Goal: Transaction & Acquisition: Purchase product/service

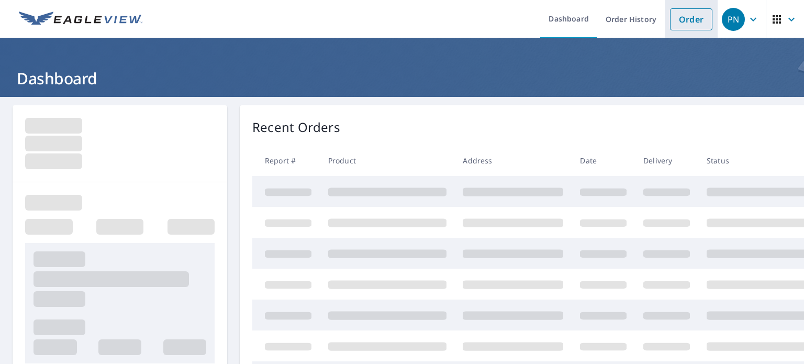
click at [687, 24] on link "Order" at bounding box center [691, 19] width 42 height 22
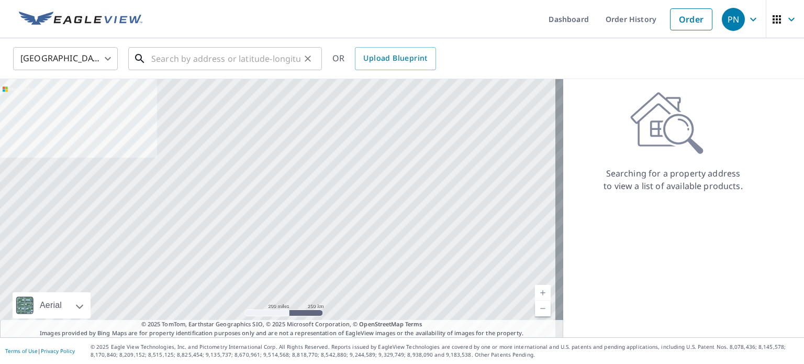
click at [248, 61] on input "text" at bounding box center [225, 58] width 149 height 29
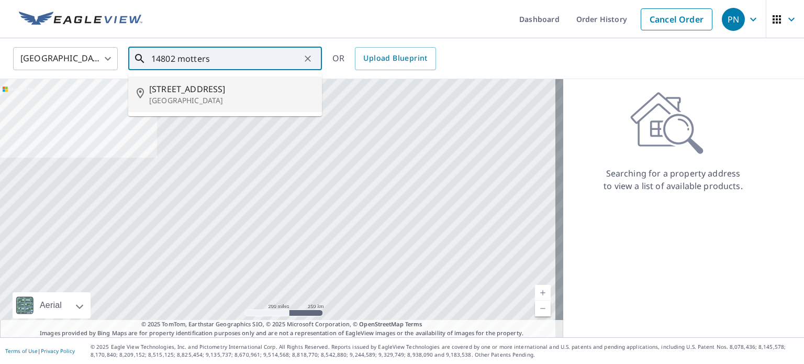
click at [217, 87] on span "[STREET_ADDRESS]" at bounding box center [231, 89] width 164 height 13
type input "[STREET_ADDRESS]"
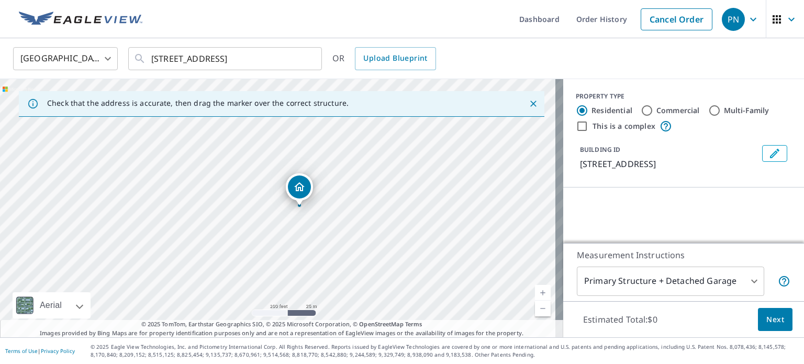
drag, startPoint x: 211, startPoint y: 236, endPoint x: 300, endPoint y: 233, distance: 89.5
click at [300, 233] on div "[STREET_ADDRESS]" at bounding box center [281, 208] width 563 height 258
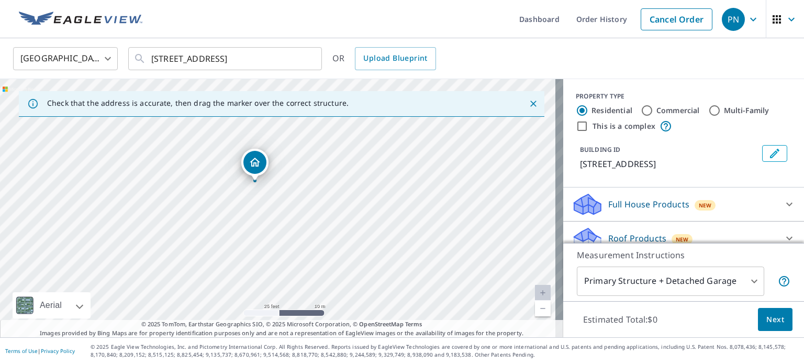
scroll to position [82, 0]
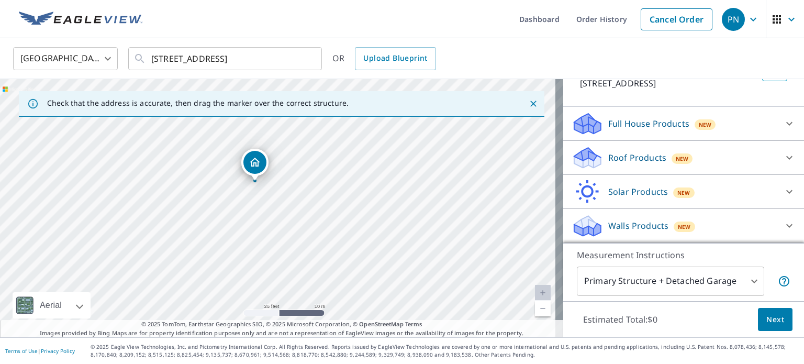
click at [612, 162] on p "Roof Products" at bounding box center [637, 157] width 58 height 13
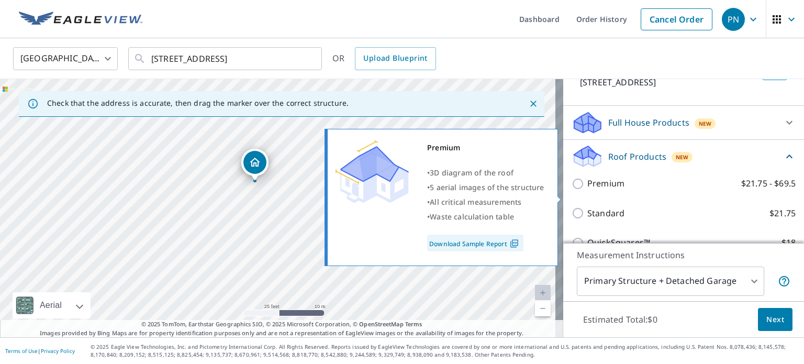
click at [572, 190] on input "Premium $21.75 - $69.5" at bounding box center [580, 183] width 16 height 13
checkbox input "true"
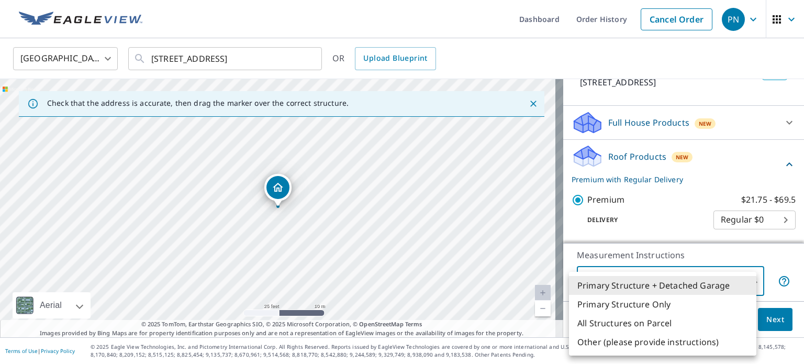
click at [739, 281] on body "PN PN Dashboard Order History Cancel Order PN [GEOGRAPHIC_DATA] [GEOGRAPHIC_DAT…" at bounding box center [402, 182] width 804 height 364
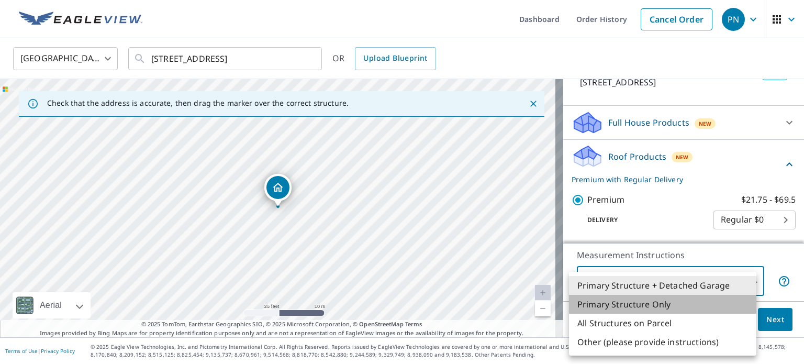
click at [660, 306] on li "Primary Structure Only" at bounding box center [662, 304] width 187 height 19
type input "2"
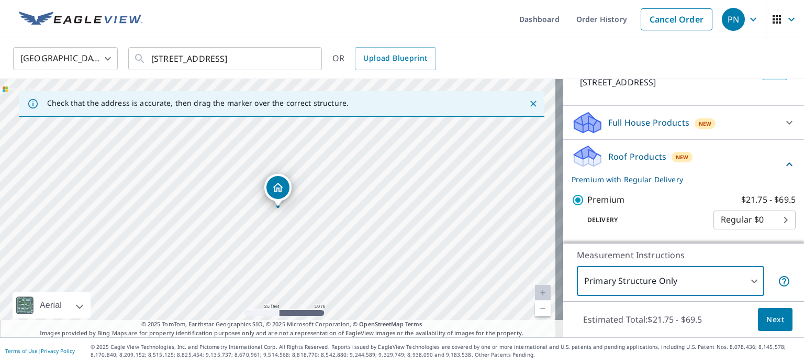
click at [768, 318] on span "Next" at bounding box center [775, 319] width 18 height 13
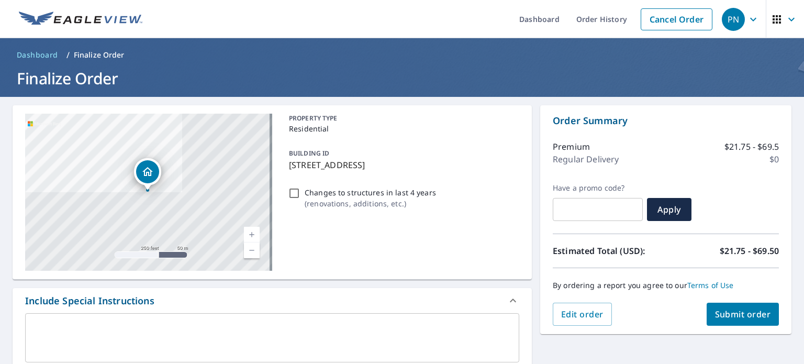
click at [724, 317] on span "Submit order" at bounding box center [743, 314] width 56 height 12
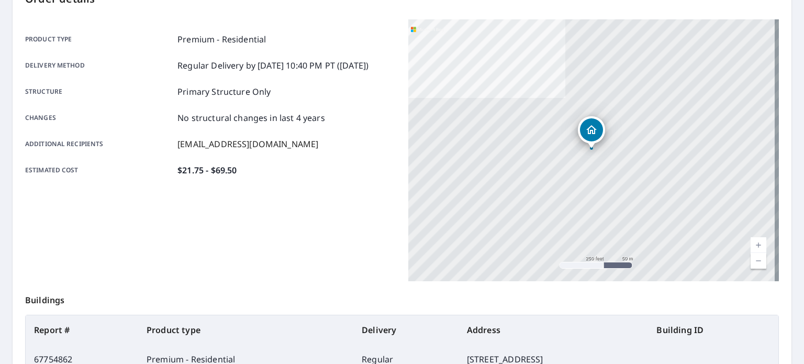
scroll to position [237, 0]
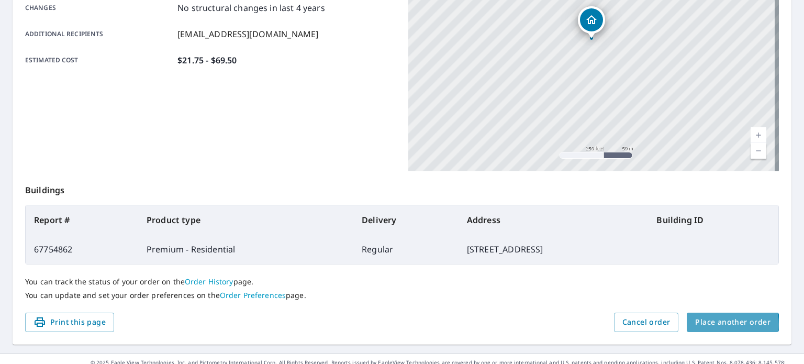
click at [715, 325] on span "Place another order" at bounding box center [732, 322] width 75 height 13
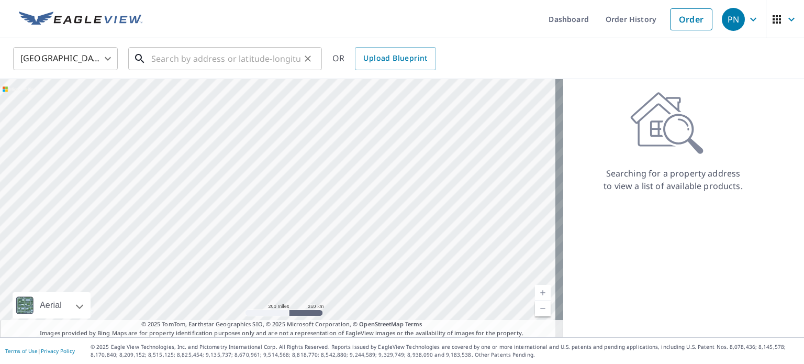
click at [217, 59] on input "text" at bounding box center [225, 58] width 149 height 29
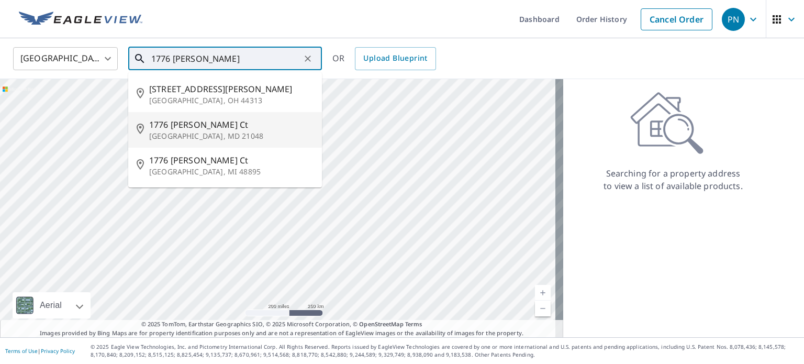
click at [207, 117] on li "[STREET_ADDRESS][PERSON_NAME]" at bounding box center [225, 130] width 194 height 36
type input "[STREET_ADDRESS][PERSON_NAME]"
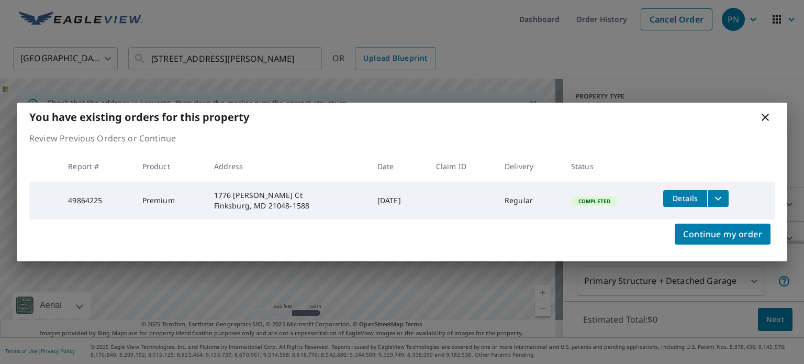
click at [766, 116] on icon at bounding box center [765, 117] width 7 height 7
